Goal: Task Accomplishment & Management: Use online tool/utility

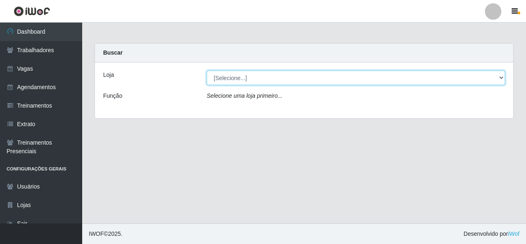
click at [339, 83] on select "[Selecione...] Rede Econômico - Malvinas Rede Econômico - Prata" at bounding box center [356, 78] width 298 height 14
select select "194"
click at [207, 71] on select "[Selecione...] Rede Econômico - Malvinas Rede Econômico - Prata" at bounding box center [356, 78] width 298 height 14
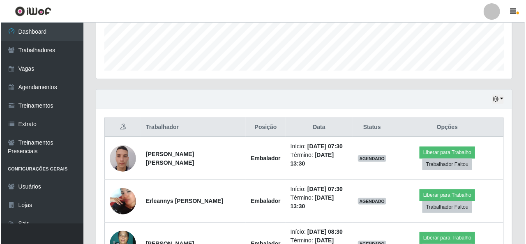
scroll to position [288, 0]
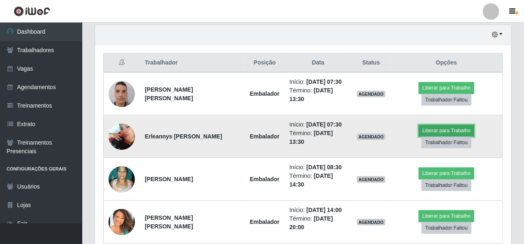
click at [434, 128] on button "Liberar para Trabalho" at bounding box center [445, 131] width 55 height 12
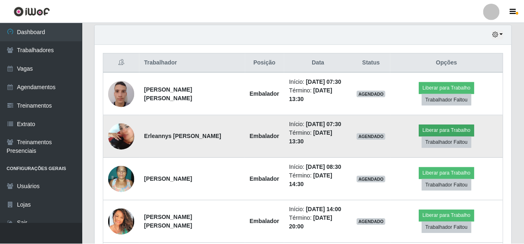
scroll to position [171, 413]
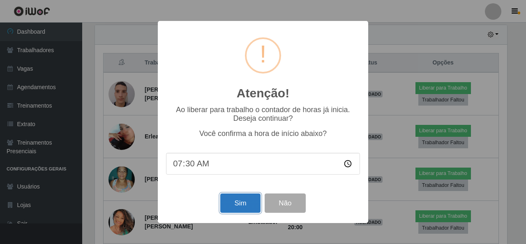
click at [242, 201] on button "Sim" at bounding box center [240, 203] width 40 height 19
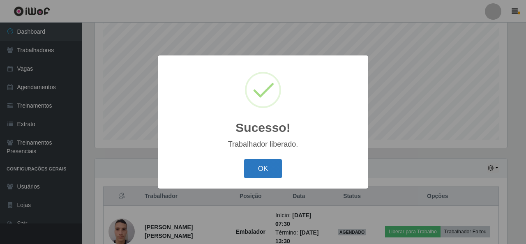
click at [258, 171] on button "OK" at bounding box center [263, 168] width 38 height 19
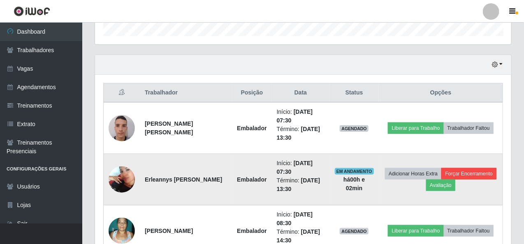
scroll to position [277, 0]
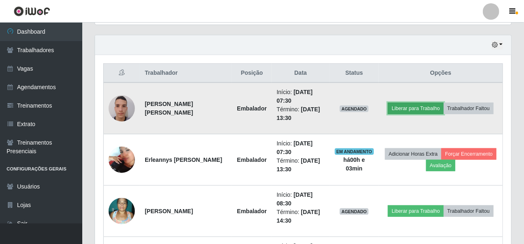
click at [401, 108] on button "Liberar para Trabalho" at bounding box center [415, 109] width 55 height 12
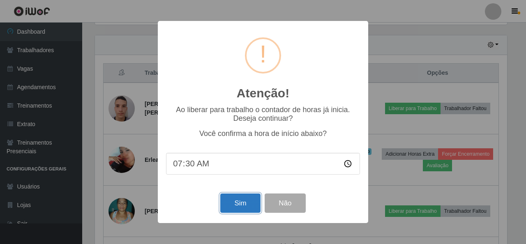
click at [246, 206] on button "Sim" at bounding box center [240, 203] width 40 height 19
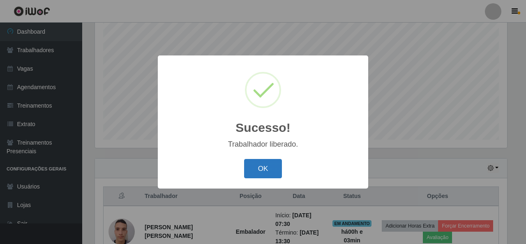
click at [271, 169] on button "OK" at bounding box center [263, 168] width 38 height 19
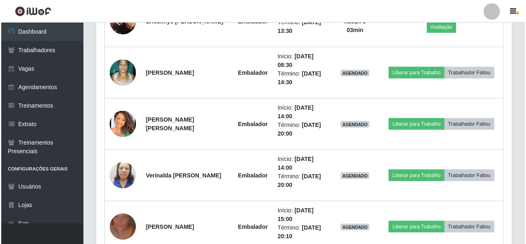
scroll to position [442, 0]
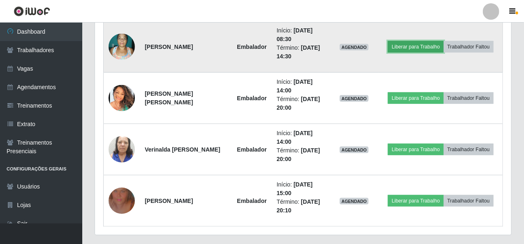
click at [404, 44] on button "Liberar para Trabalho" at bounding box center [415, 47] width 55 height 12
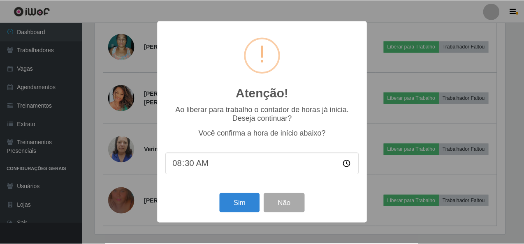
scroll to position [171, 413]
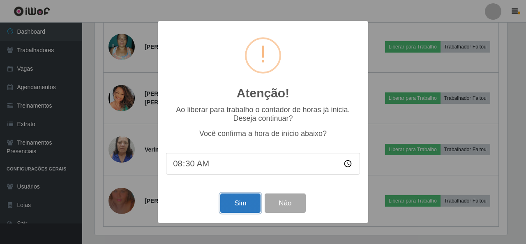
click at [236, 199] on button "Sim" at bounding box center [240, 203] width 40 height 19
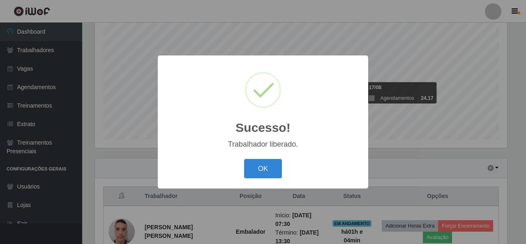
click at [281, 157] on div "Sucesso! × Trabalhador liberado. OK Cancel" at bounding box center [263, 121] width 210 height 133
click at [264, 171] on button "OK" at bounding box center [263, 168] width 38 height 19
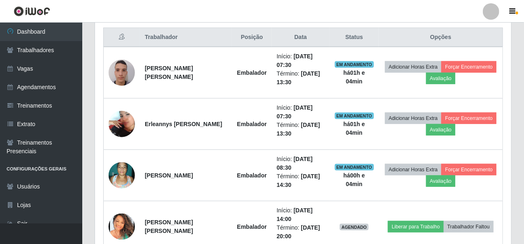
scroll to position [318, 0]
